Goal: Task Accomplishment & Management: Manage account settings

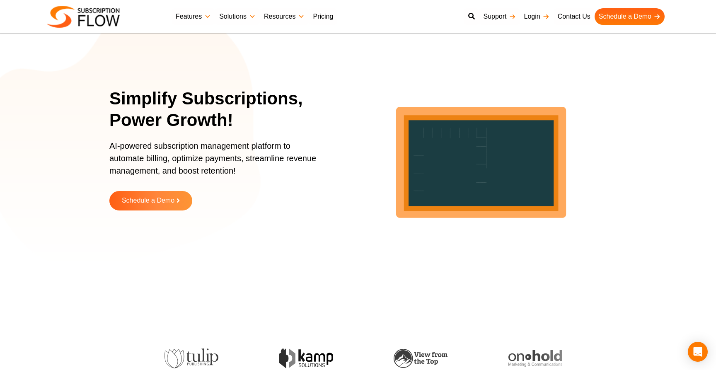
click at [544, 15] on link "Login" at bounding box center [537, 16] width 34 height 17
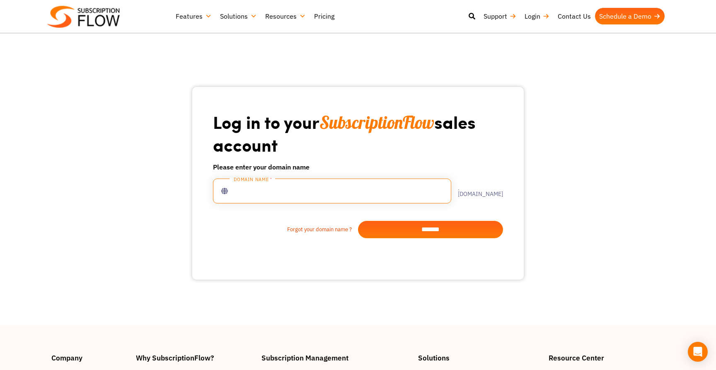
click at [316, 193] on input "text" at bounding box center [332, 191] width 238 height 25
type input "**********"
click at [394, 232] on input "*******" at bounding box center [430, 229] width 145 height 17
